Goal: Task Accomplishment & Management: Manage account settings

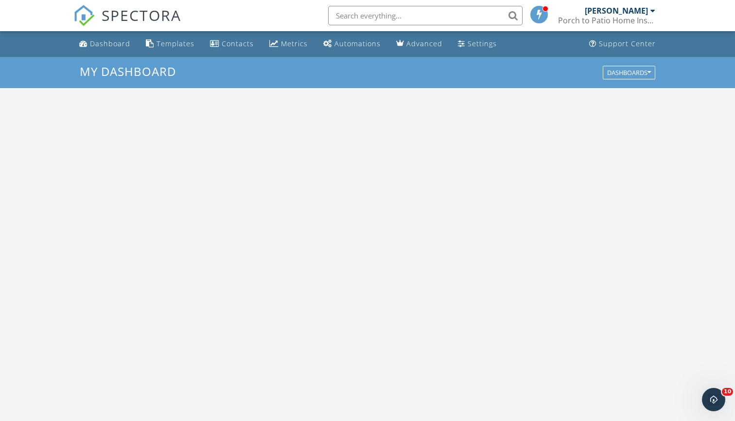
scroll to position [886, 736]
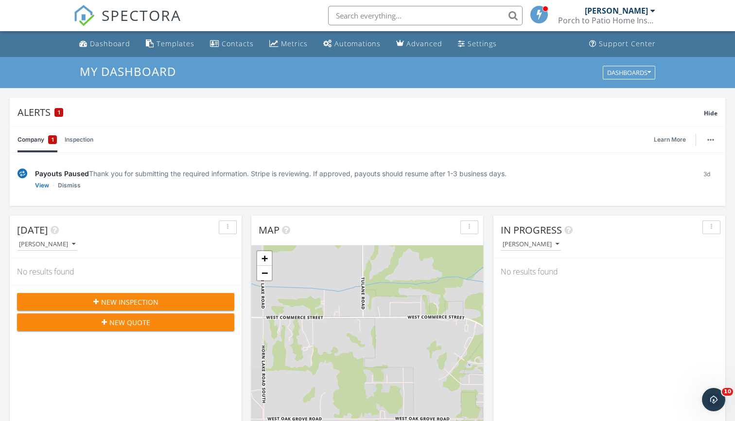
click at [127, 17] on span "SPECTORA" at bounding box center [142, 15] width 80 height 20
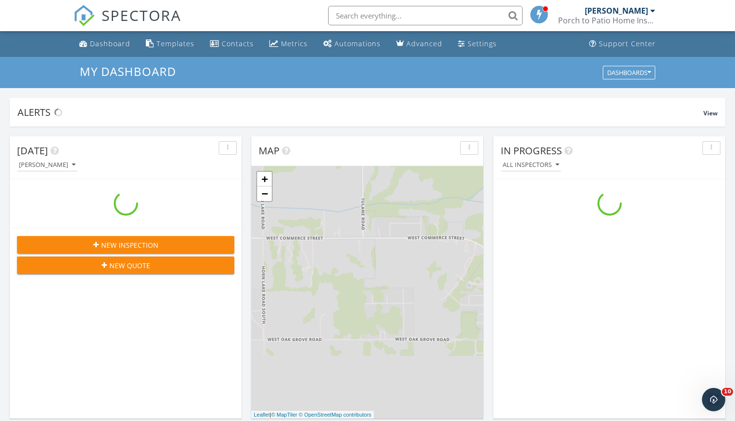
scroll to position [886, 736]
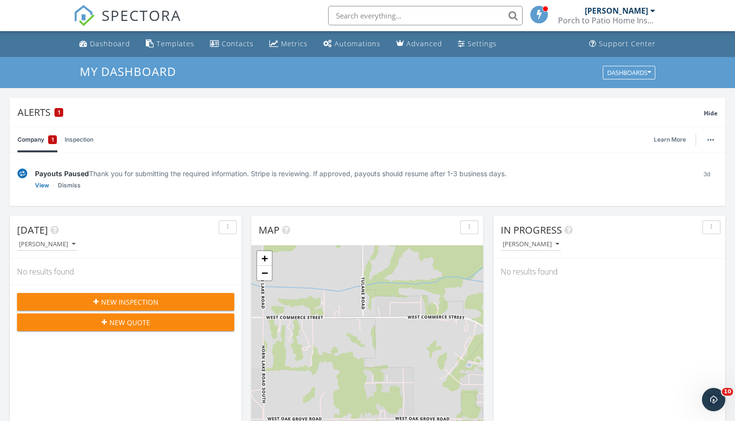
click at [138, 299] on span "New Inspection" at bounding box center [129, 302] width 57 height 10
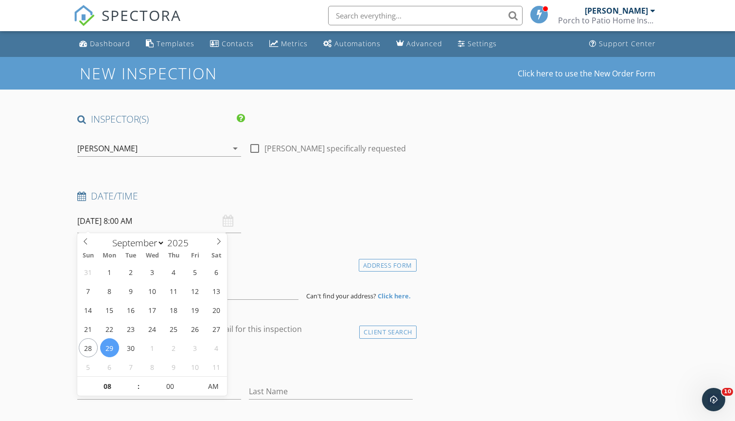
click at [194, 219] on input "09/29/2025 8:00 AM" at bounding box center [159, 221] width 164 height 24
select select "9"
click at [218, 244] on icon at bounding box center [218, 241] width 7 height 7
type input "10/07/2025 8:00 AM"
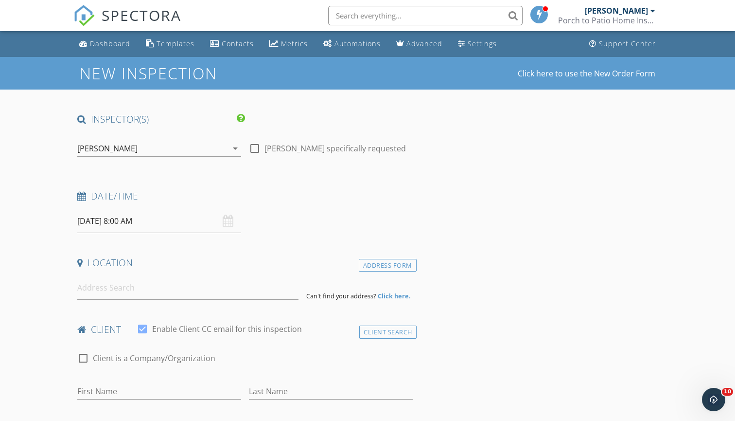
click at [149, 215] on input "10/07/2025 8:00 AM" at bounding box center [159, 221] width 164 height 24
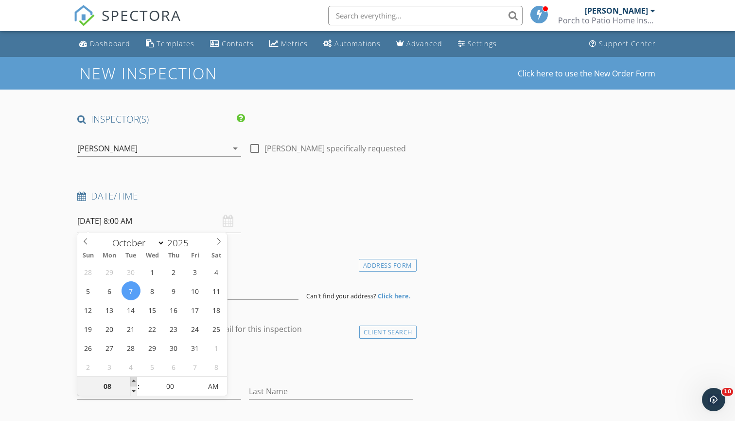
type input "09"
type input "10/07/2025 9:00 AM"
click at [133, 383] on span at bounding box center [133, 381] width 7 height 10
type input "10"
type input "10/07/2025 10:00 AM"
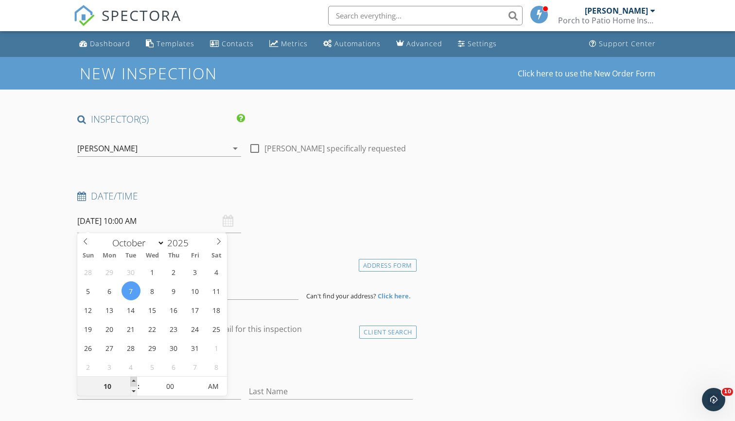
click at [133, 383] on span at bounding box center [133, 381] width 7 height 10
type input "11"
type input "10/07/2025 11:00 AM"
click at [133, 383] on span at bounding box center [133, 381] width 7 height 10
type input "12"
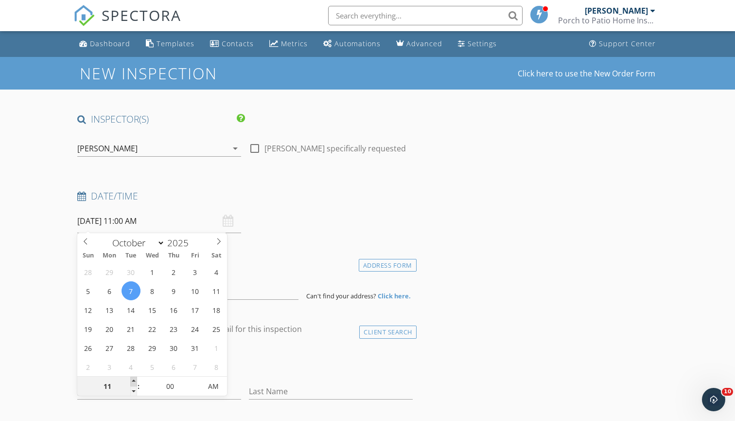
type input "10/07/2025 12:00 PM"
click at [133, 383] on span at bounding box center [133, 381] width 7 height 10
click at [326, 231] on div "Date/Time 10/07/2025 12:00 PM" at bounding box center [244, 211] width 343 height 43
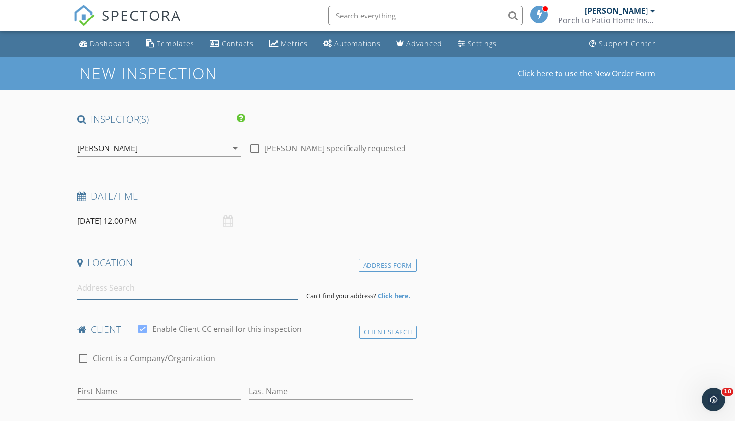
click at [211, 296] on input at bounding box center [187, 288] width 221 height 24
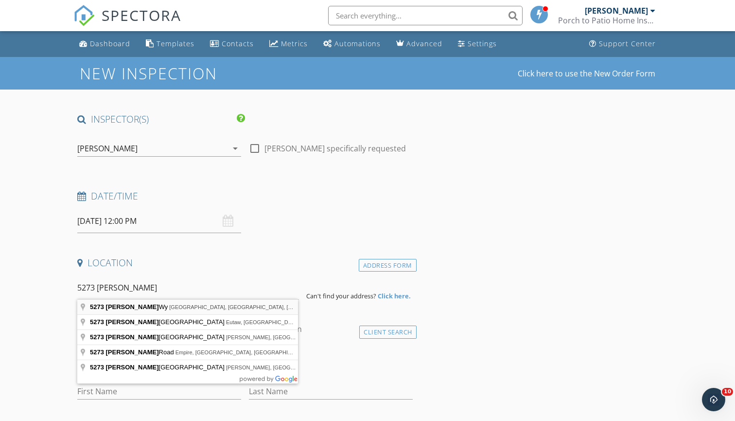
type input "5273 Sipsey Wy, Olive Branch, MS, USA"
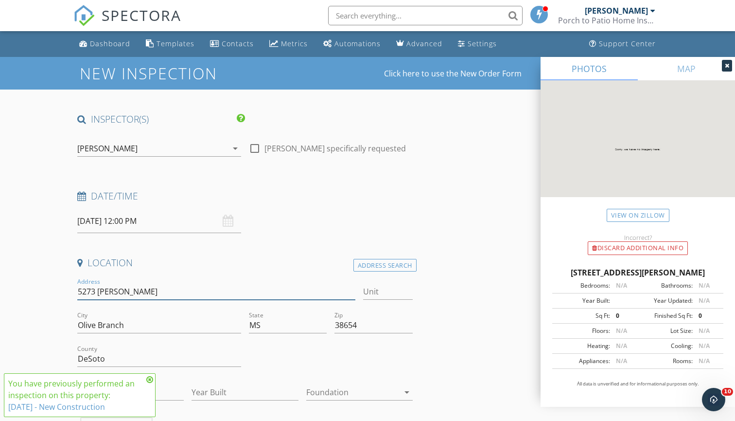
type input "5273 Sipsey Way"
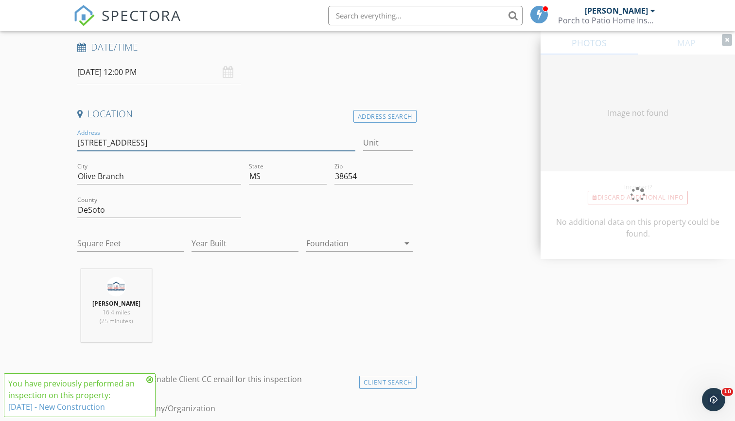
type input "0"
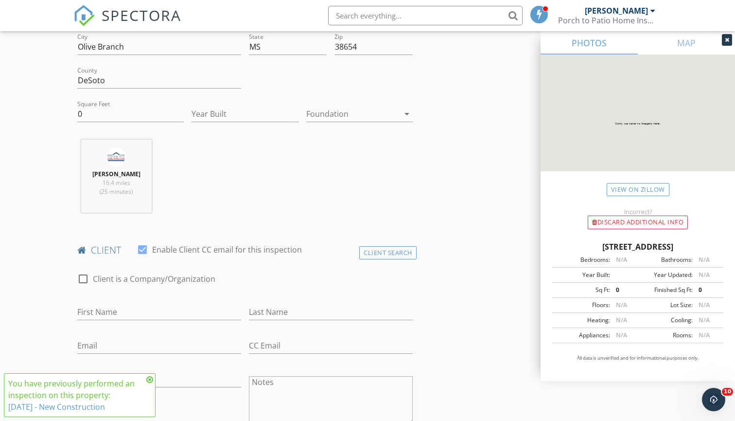
scroll to position [280, 0]
type input "5273 Sipsey Way"
click at [374, 251] on div "Client Search" at bounding box center [387, 251] width 57 height 13
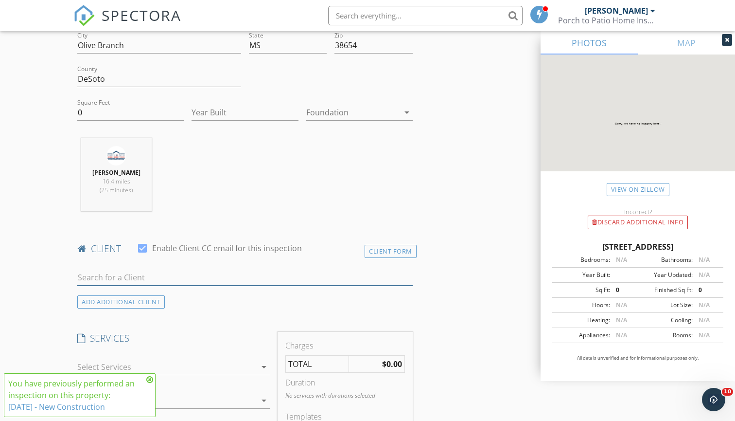
click at [295, 275] on input "text" at bounding box center [245, 277] width 336 height 16
type input "Alexus"
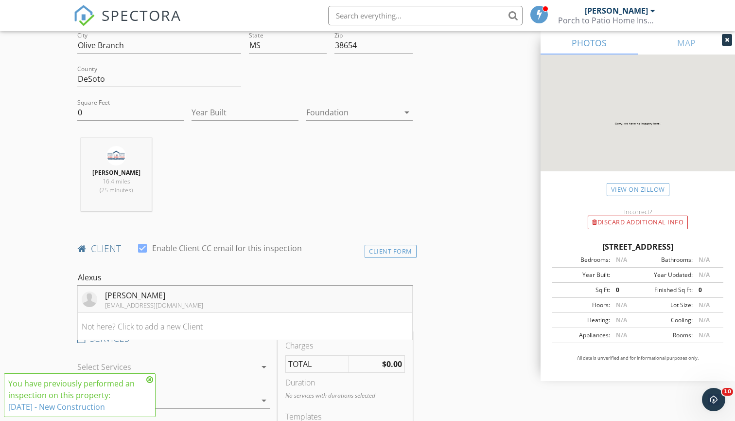
click at [161, 295] on div "Alexus Bell" at bounding box center [154, 295] width 98 height 12
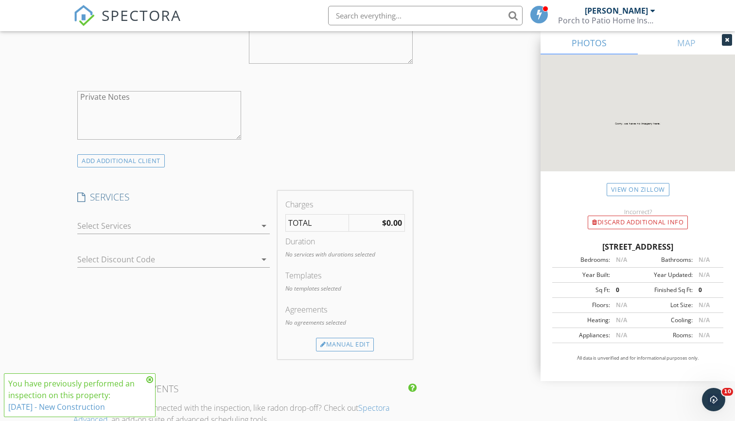
scroll to position [650, 0]
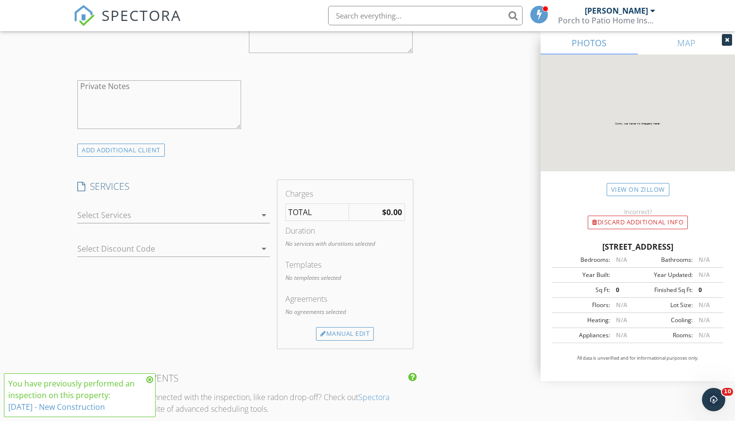
click at [131, 218] on div at bounding box center [166, 215] width 179 height 16
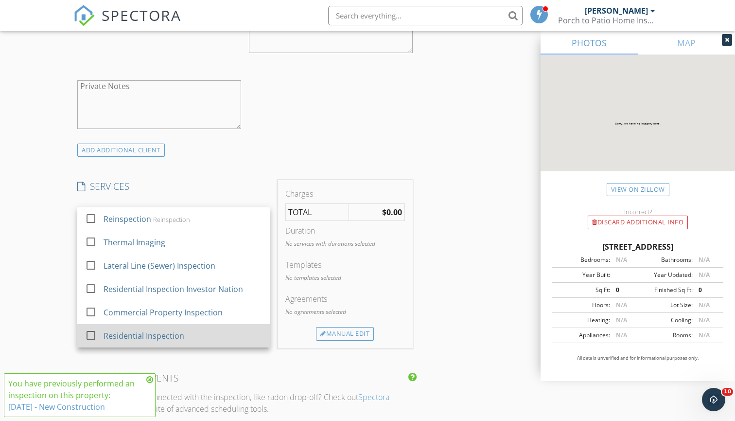
click at [172, 327] on div "Residential Inspection" at bounding box center [183, 335] width 159 height 19
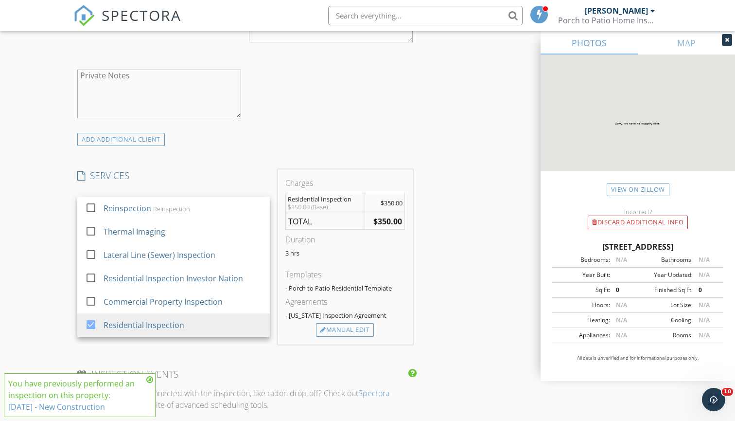
scroll to position [667, 0]
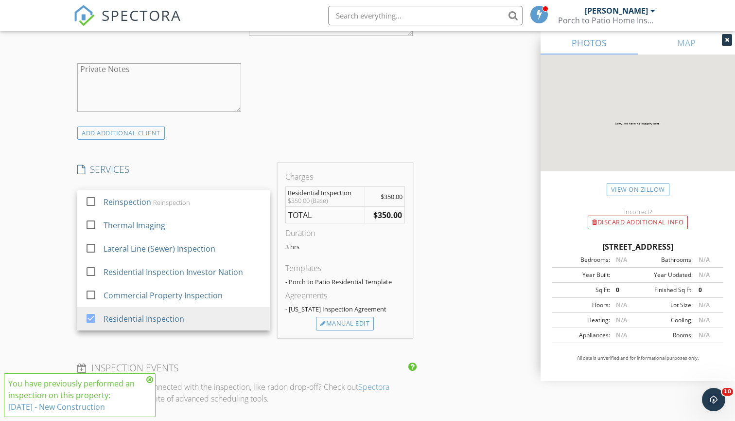
click at [251, 161] on div "INSPECTOR(S) check_box Mitchell James PRIMARY check_box_outline_blank Chris Key…" at bounding box center [244, 218] width 343 height 1545
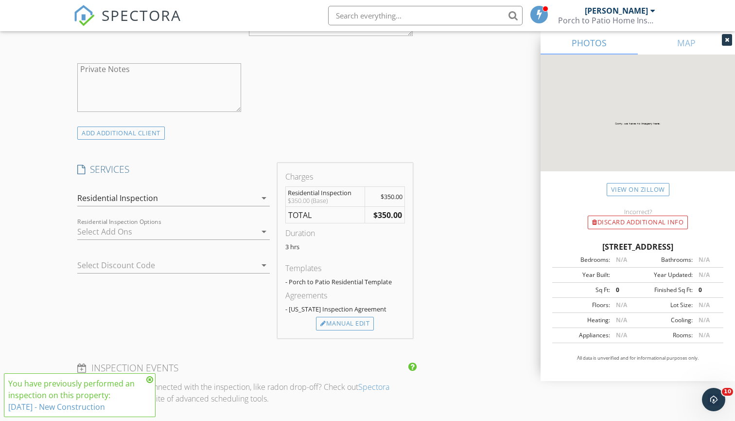
click at [182, 229] on div at bounding box center [166, 232] width 179 height 16
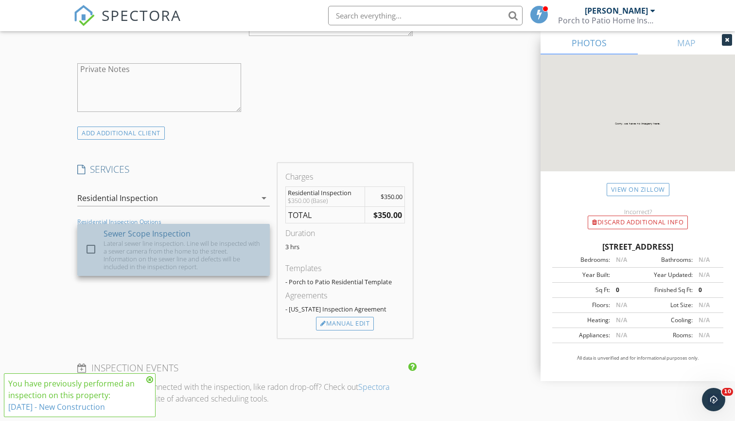
click at [178, 240] on div "Lateral sewer line inspection. Line will be inspected with a sewer camera from …" at bounding box center [183, 254] width 159 height 31
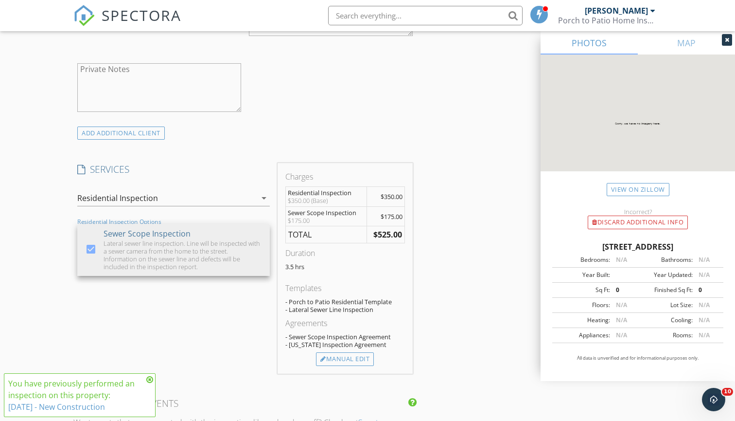
click at [240, 127] on div "ADD ADDITIONAL client" at bounding box center [244, 132] width 343 height 13
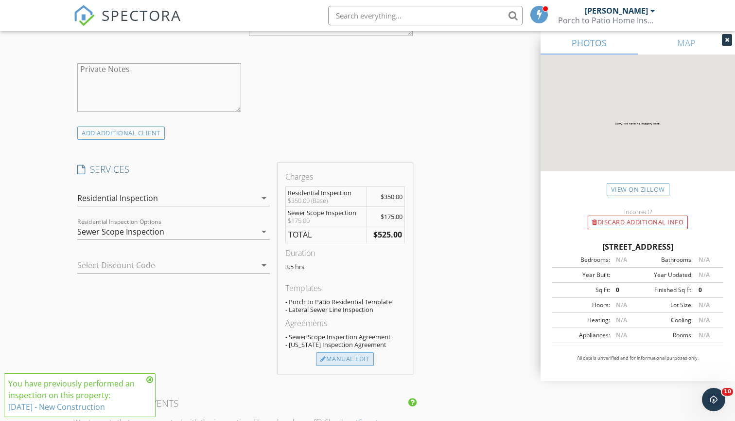
click at [350, 359] on div "Manual Edit" at bounding box center [345, 359] width 58 height 14
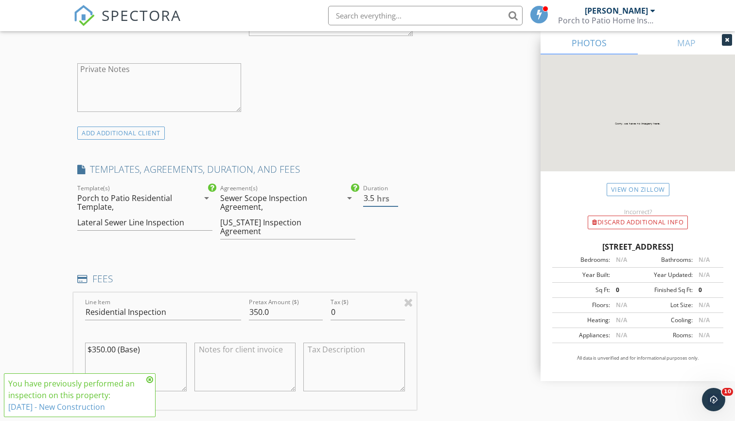
type input "3"
click at [396, 199] on input "3" at bounding box center [380, 198] width 35 height 16
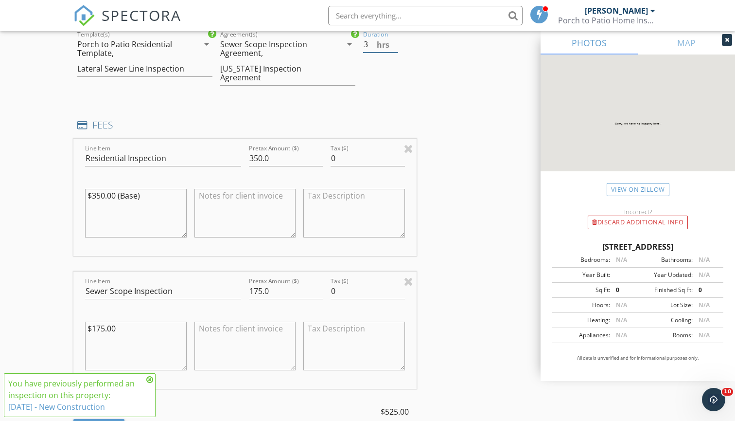
scroll to position [838, 0]
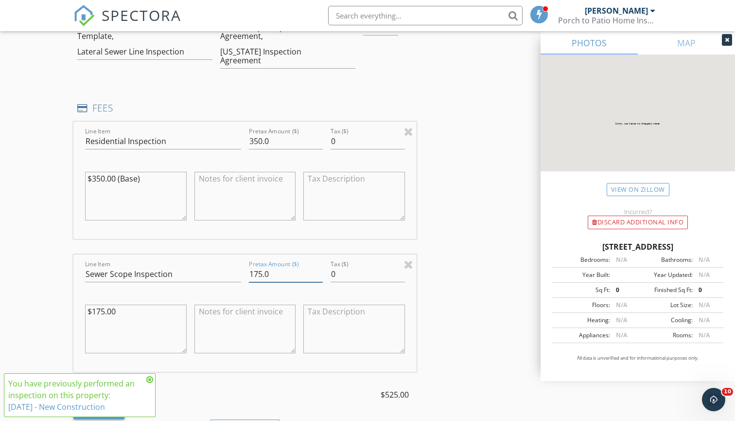
drag, startPoint x: 281, startPoint y: 273, endPoint x: 255, endPoint y: 269, distance: 26.6
click at [255, 269] on input "175.0" at bounding box center [286, 274] width 74 height 16
click at [275, 241] on div "Line Item Residential Inspection Pretax Amount ($) 350.0 Tax ($) 0 $350.00 (Bas…" at bounding box center [244, 271] width 343 height 298
drag, startPoint x: 280, startPoint y: 276, endPoint x: 207, endPoint y: 274, distance: 73.0
click at [206, 274] on div "Line Item Sewer Scope Inspection Pretax Amount ($) 100 Tax ($) 0 $175.00" at bounding box center [244, 312] width 343 height 117
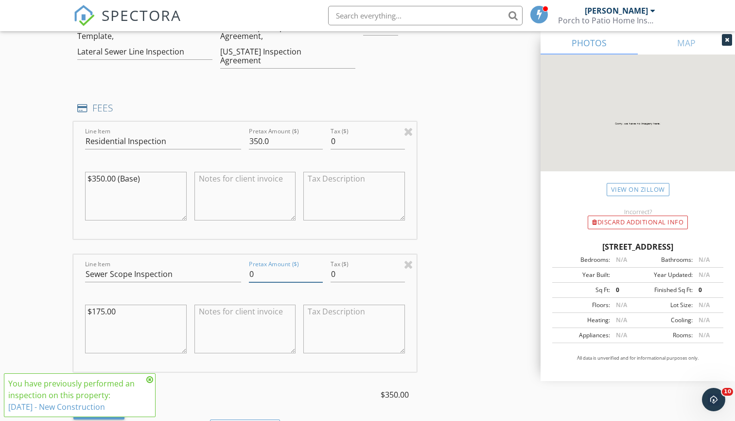
type input "0"
click at [433, 271] on div "INSPECTOR(S) check_box Mitchell James PRIMARY check_box_outline_blank Chris Key…" at bounding box center [367, 208] width 589 height 1867
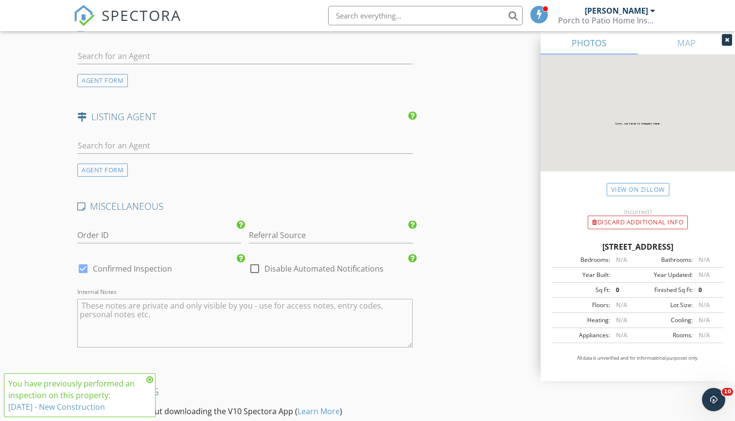
scroll to position [1469, 0]
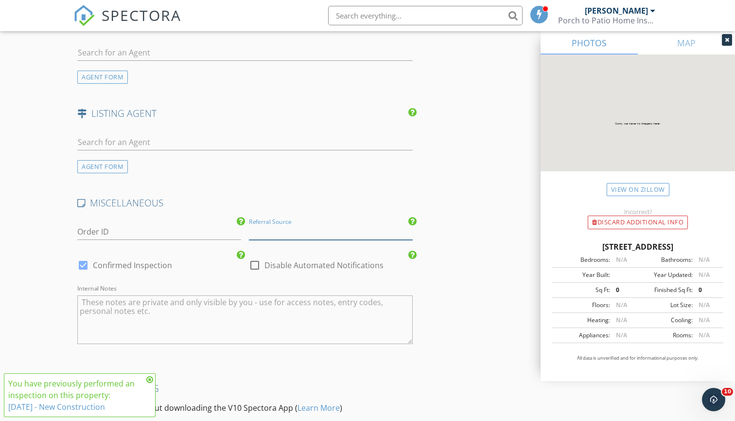
click at [368, 229] on input "Referral Source" at bounding box center [331, 232] width 164 height 16
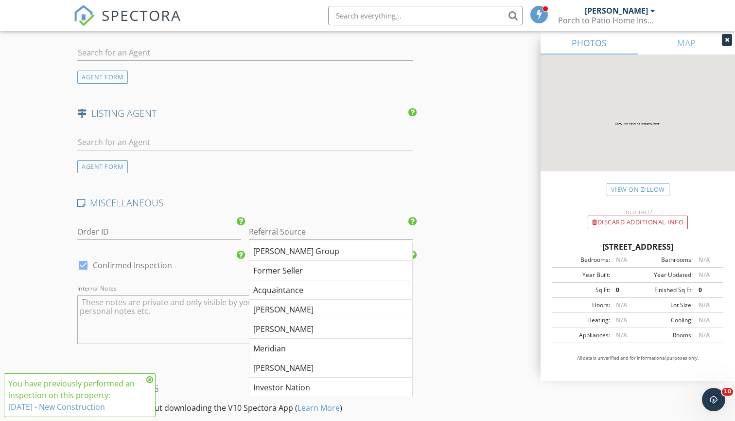
click at [365, 199] on h4 "MISCELLANEOUS" at bounding box center [245, 203] width 336 height 13
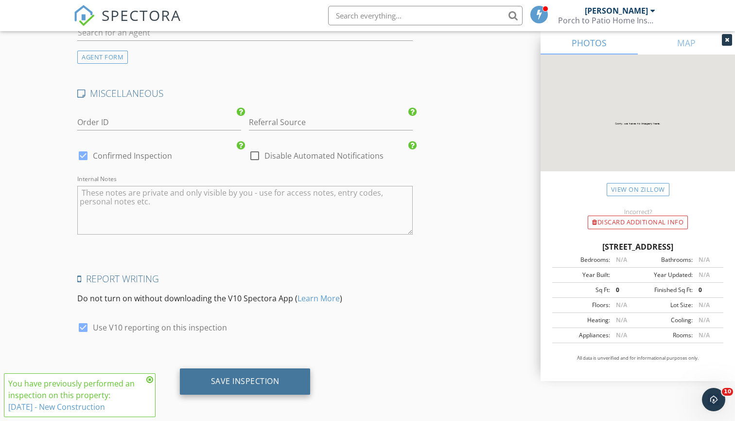
scroll to position [1578, 0]
click at [271, 377] on div "Save Inspection" at bounding box center [245, 381] width 69 height 10
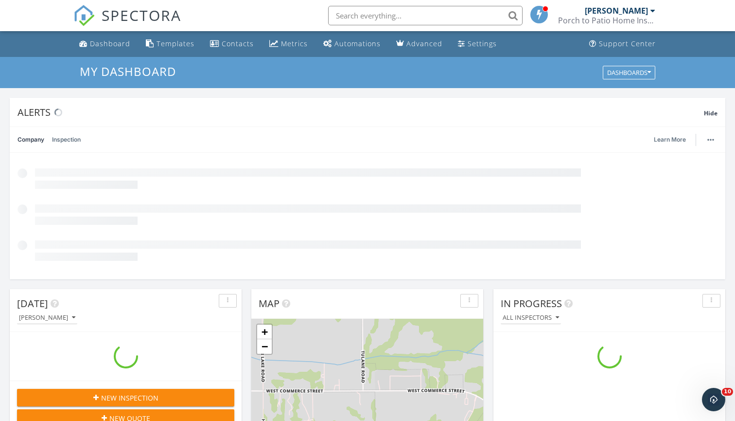
scroll to position [886, 736]
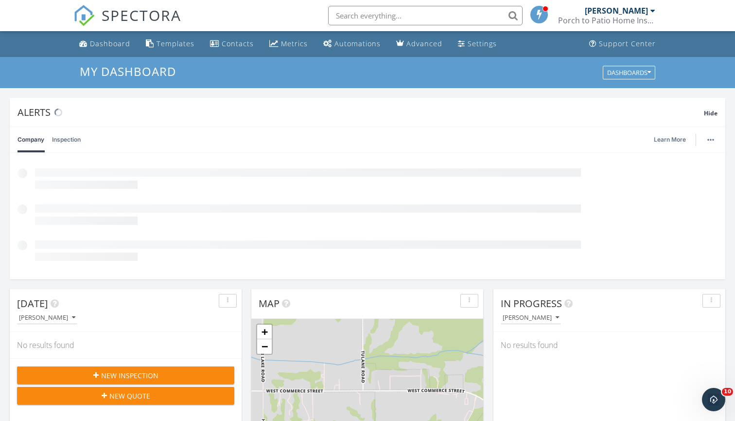
click at [440, 14] on input "text" at bounding box center [425, 15] width 195 height 19
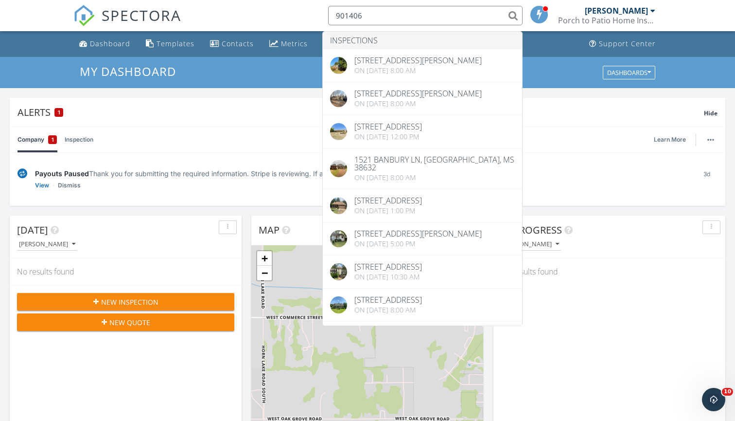
scroll to position [0, 0]
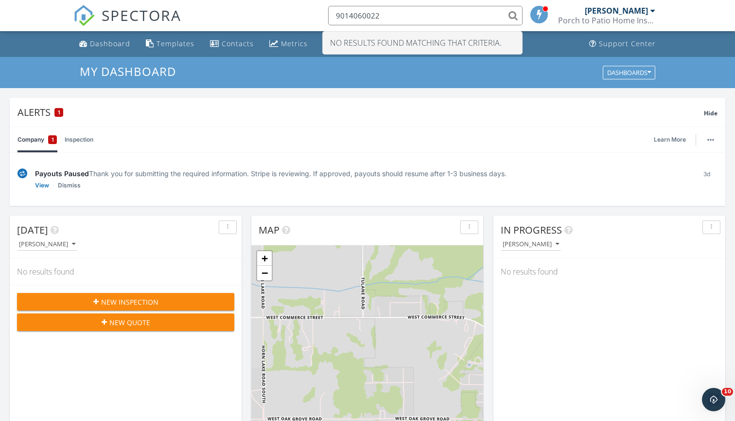
click at [348, 17] on input "9014060022" at bounding box center [425, 15] width 195 height 19
click at [372, 16] on input "4060022" at bounding box center [425, 15] width 195 height 19
click at [350, 19] on input "4060022" at bounding box center [425, 15] width 195 height 19
type input "406 0022"
click at [516, 16] on input "406 0022" at bounding box center [425, 15] width 195 height 19
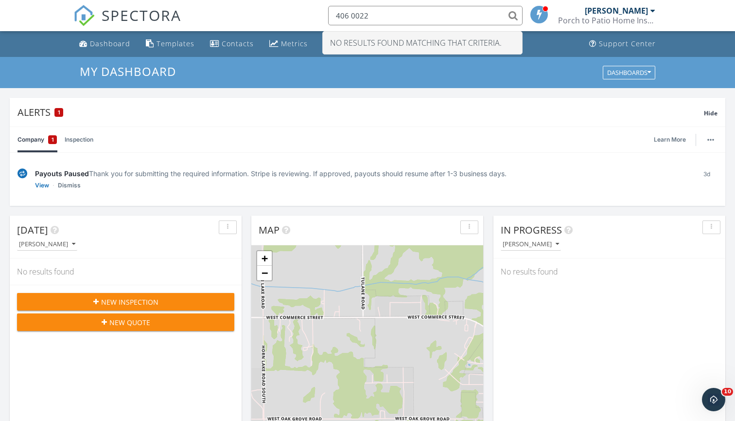
drag, startPoint x: 391, startPoint y: 18, endPoint x: 301, endPoint y: 18, distance: 90.0
click at [301, 18] on div "SPECTORA 406 0022 No results found matching that criteria. Mitchell James Porch…" at bounding box center [367, 15] width 589 height 31
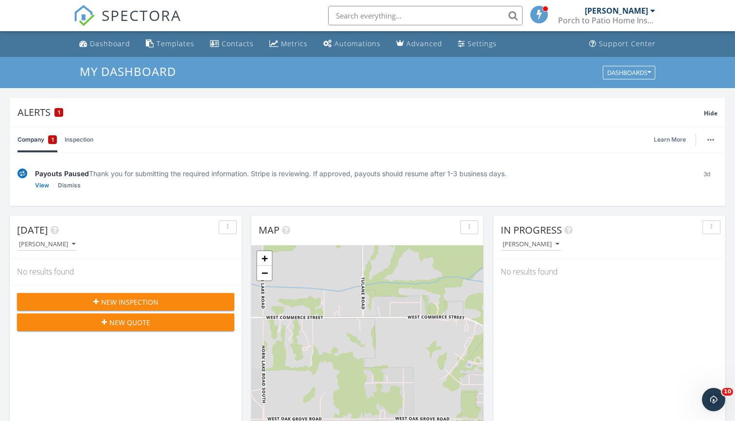
click at [467, 15] on input "text" at bounding box center [425, 15] width 195 height 19
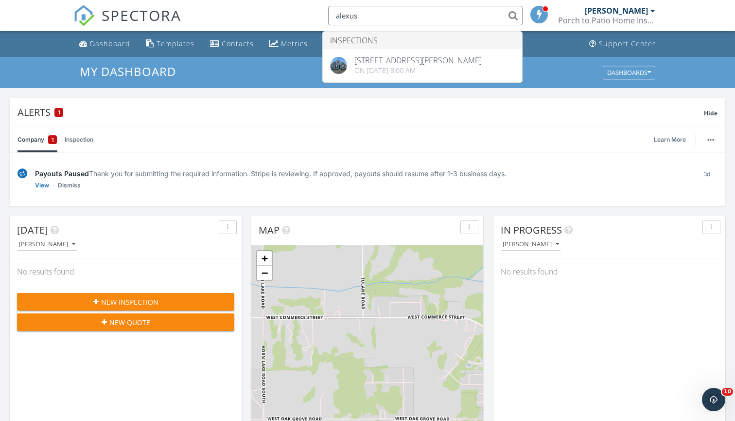
type input "Alexus"
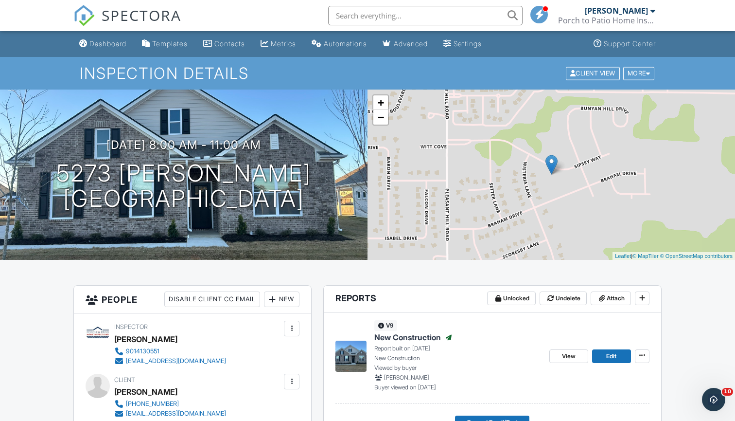
click at [437, 16] on input "text" at bounding box center [425, 15] width 195 height 19
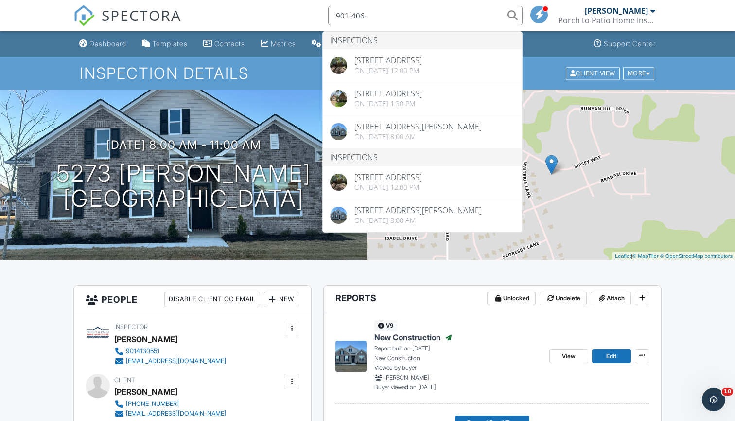
type input "901-406-"
click at [157, 9] on span "SPECTORA" at bounding box center [142, 15] width 80 height 20
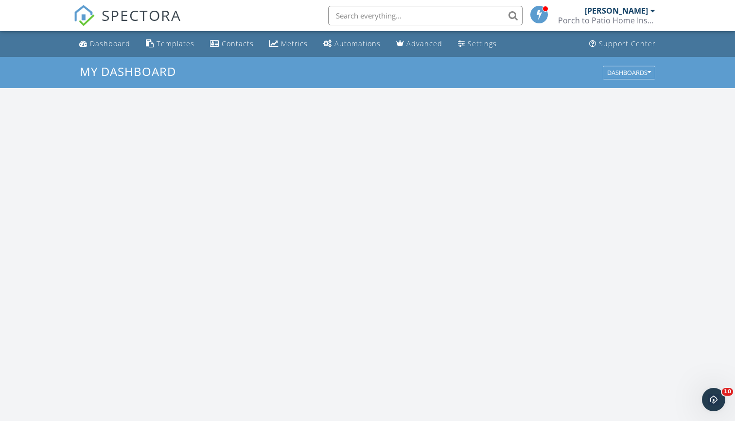
scroll to position [886, 736]
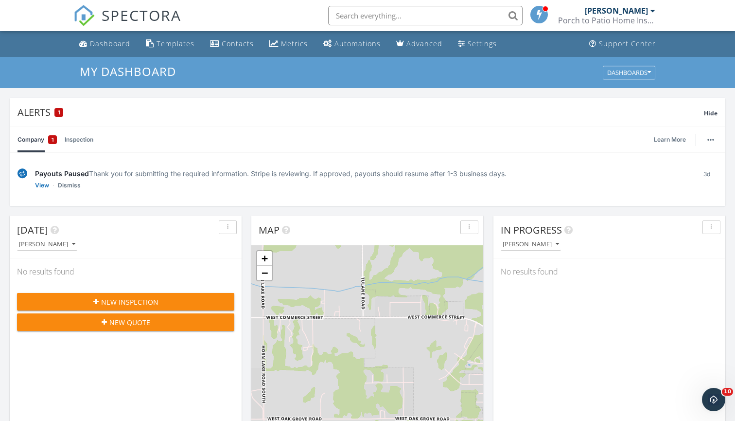
click at [430, 17] on input "text" at bounding box center [425, 15] width 195 height 19
type input "[PHONE_NUMBER]"
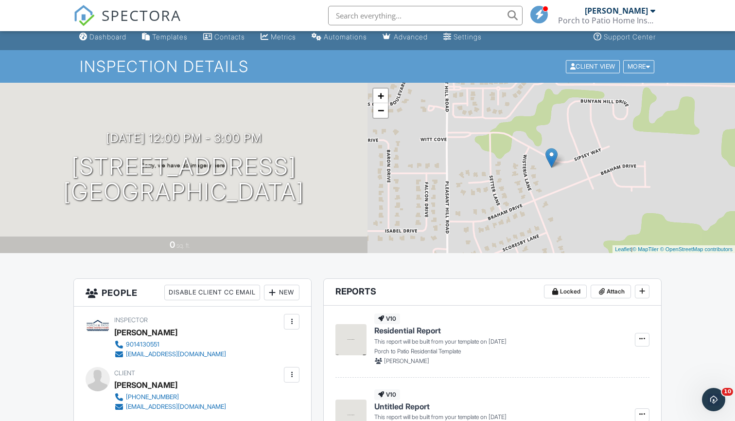
scroll to position [7, 0]
click at [143, 12] on span "SPECTORA" at bounding box center [142, 15] width 80 height 20
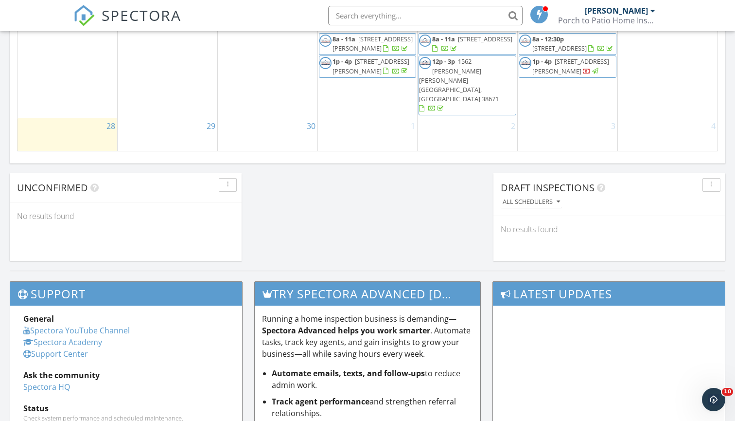
scroll to position [813, 0]
